Goal: Use online tool/utility: Utilize a website feature to perform a specific function

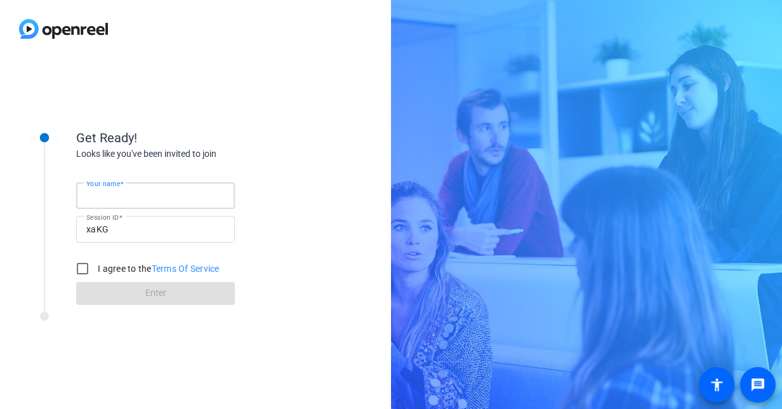
click at [170, 189] on input "Your name" at bounding box center [155, 195] width 138 height 15
type input "[PERSON_NAME]"
click at [86, 267] on input "I agree to the Terms Of Service" at bounding box center [82, 268] width 25 height 25
checkbox input "true"
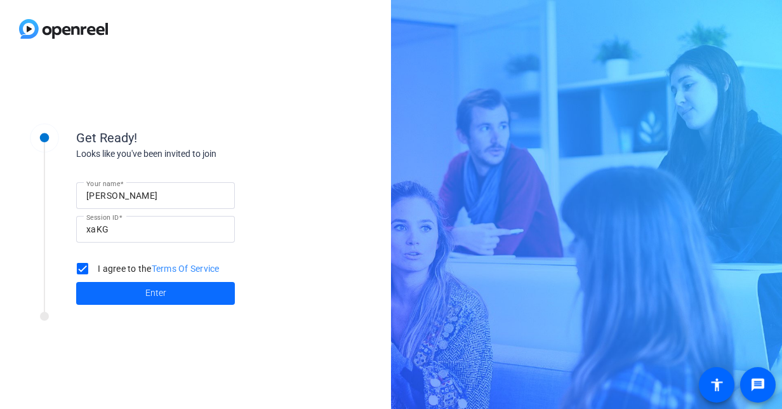
click at [145, 287] on span at bounding box center [155, 293] width 159 height 30
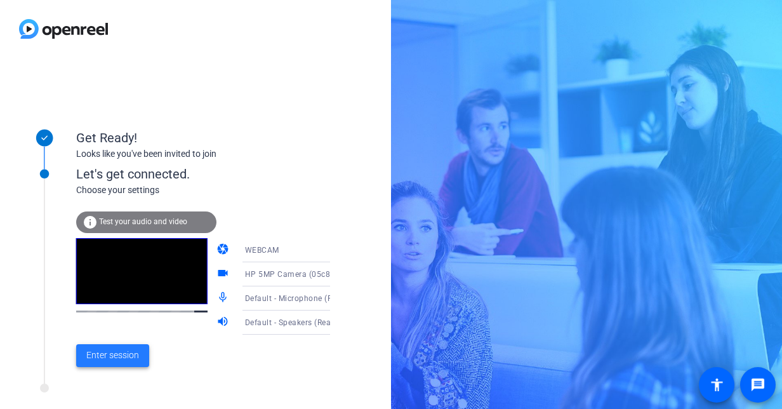
click at [132, 355] on span "Enter session" at bounding box center [112, 355] width 53 height 13
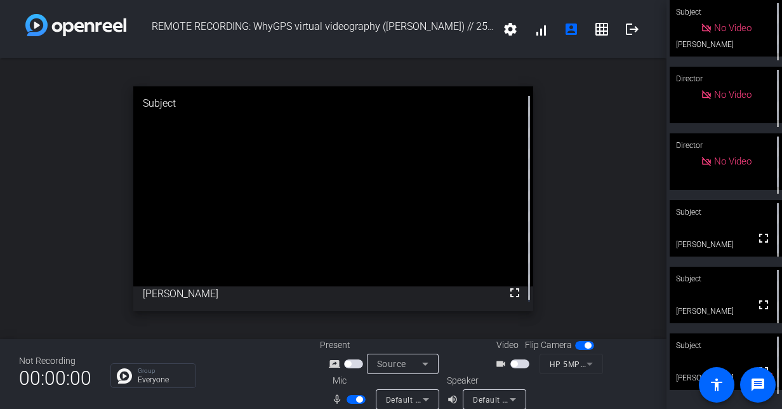
click at [579, 345] on span "button" at bounding box center [584, 345] width 19 height 9
click at [351, 396] on span "button" at bounding box center [356, 399] width 19 height 9
click at [520, 363] on span "button" at bounding box center [520, 363] width 19 height 9
click at [356, 400] on span "button" at bounding box center [356, 399] width 19 height 9
click at [512, 361] on span "button" at bounding box center [520, 363] width 19 height 9
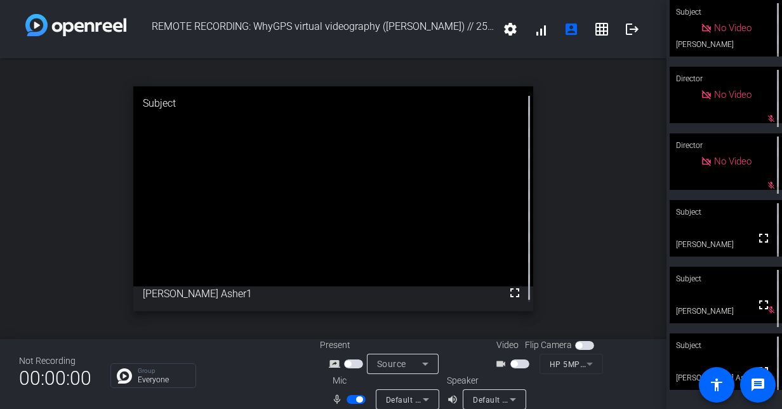
click at [351, 400] on span "button" at bounding box center [356, 399] width 19 height 9
click at [519, 363] on span "button" at bounding box center [520, 363] width 19 height 9
click at [514, 361] on span "button" at bounding box center [520, 363] width 19 height 9
click at [358, 398] on span "button" at bounding box center [356, 399] width 19 height 9
click at [518, 363] on span "button" at bounding box center [520, 363] width 19 height 9
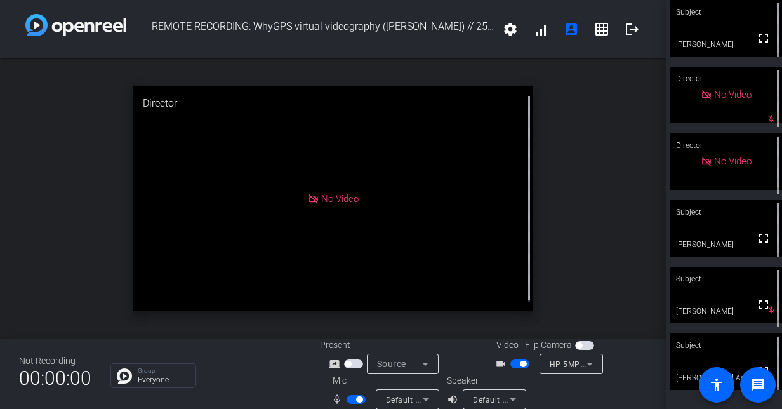
click at [512, 362] on span "button" at bounding box center [520, 363] width 19 height 9
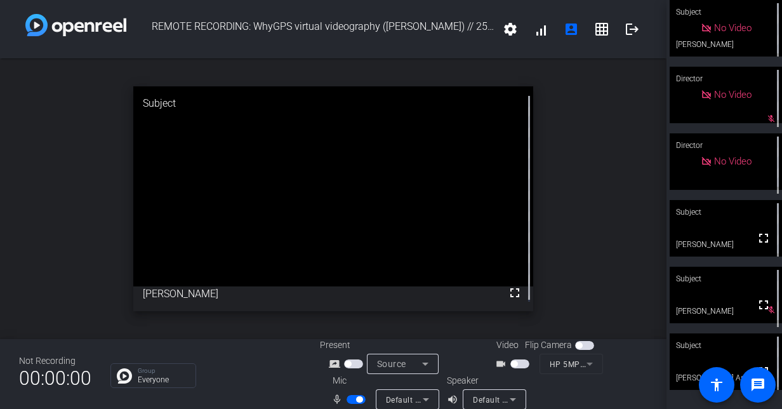
click at [351, 399] on span "button" at bounding box center [356, 399] width 19 height 9
click at [519, 362] on span "button" at bounding box center [520, 363] width 19 height 9
click at [356, 399] on span "button" at bounding box center [356, 399] width 19 height 9
click at [512, 363] on span "button" at bounding box center [520, 363] width 19 height 9
click at [351, 399] on span "button" at bounding box center [356, 399] width 19 height 9
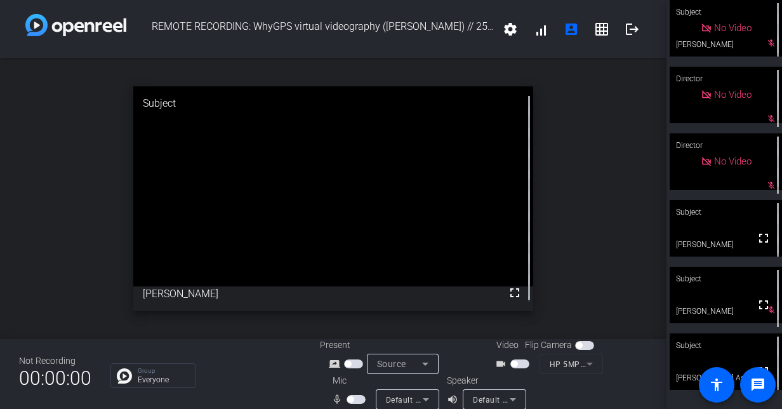
click at [357, 400] on span "button" at bounding box center [356, 399] width 19 height 9
click at [521, 364] on span "button" at bounding box center [520, 363] width 19 height 9
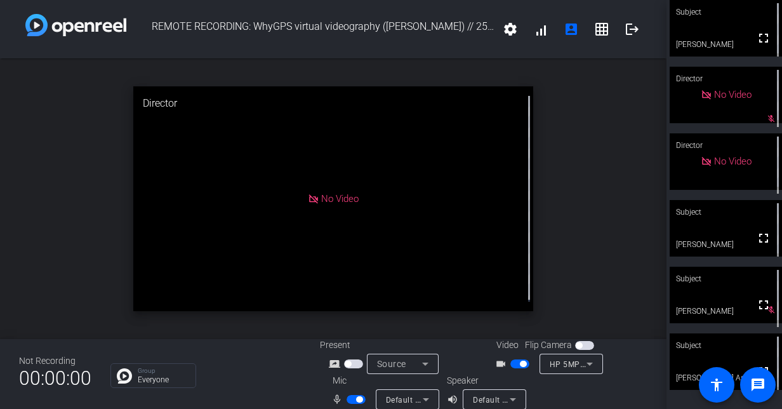
click at [513, 361] on span "button" at bounding box center [520, 363] width 19 height 9
click at [356, 401] on span "button" at bounding box center [359, 399] width 6 height 6
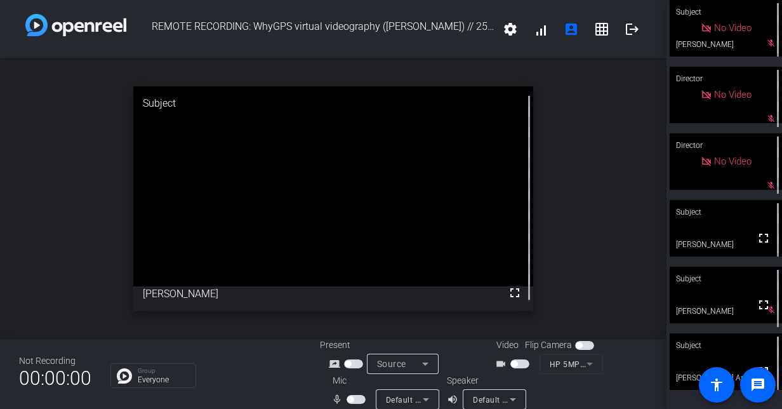
click at [355, 399] on span "button" at bounding box center [356, 399] width 19 height 9
click at [520, 361] on span "button" at bounding box center [520, 363] width 19 height 9
click at [515, 363] on span "button" at bounding box center [520, 363] width 19 height 9
click at [353, 398] on span "button" at bounding box center [356, 399] width 19 height 9
click at [356, 398] on span "button" at bounding box center [356, 399] width 19 height 9
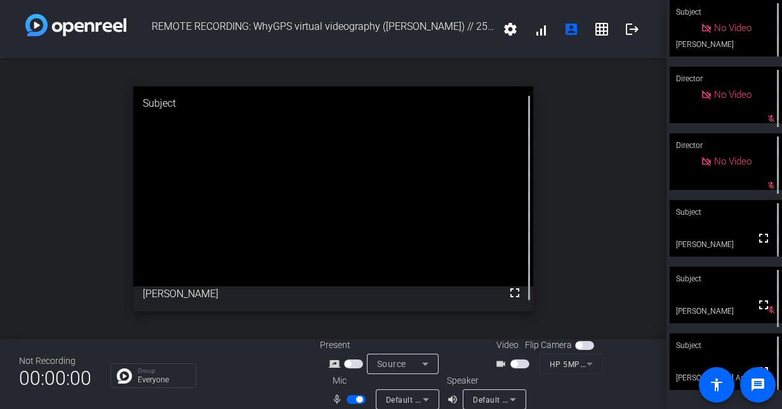
click at [516, 362] on span "button" at bounding box center [520, 363] width 19 height 9
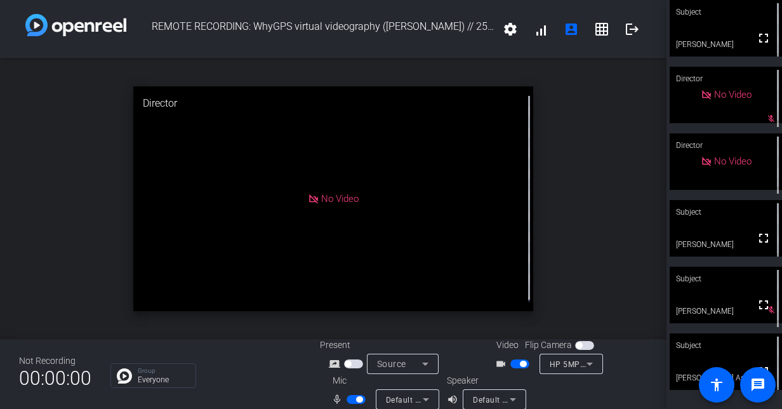
click at [516, 362] on span "button" at bounding box center [520, 363] width 19 height 9
click at [347, 397] on span "button" at bounding box center [356, 399] width 19 height 9
click at [347, 397] on span "button" at bounding box center [350, 399] width 6 height 6
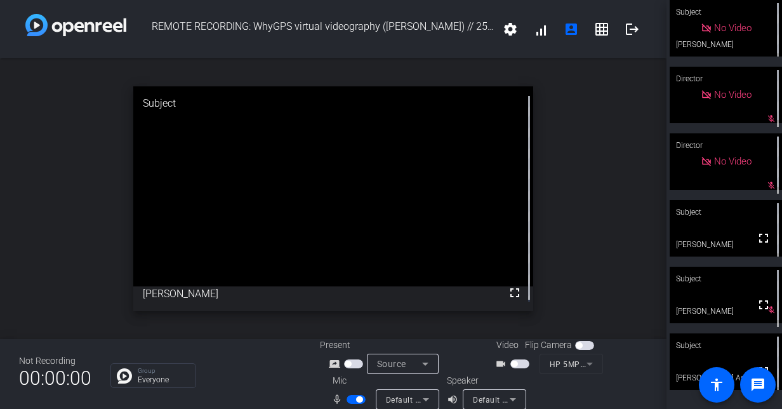
click at [518, 363] on span "button" at bounding box center [520, 363] width 19 height 9
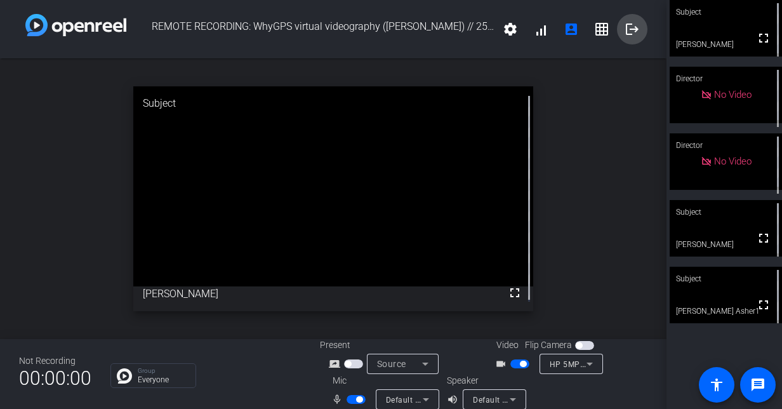
click at [627, 26] on mat-icon "logout" at bounding box center [632, 29] width 15 height 15
